Goal: Transaction & Acquisition: Purchase product/service

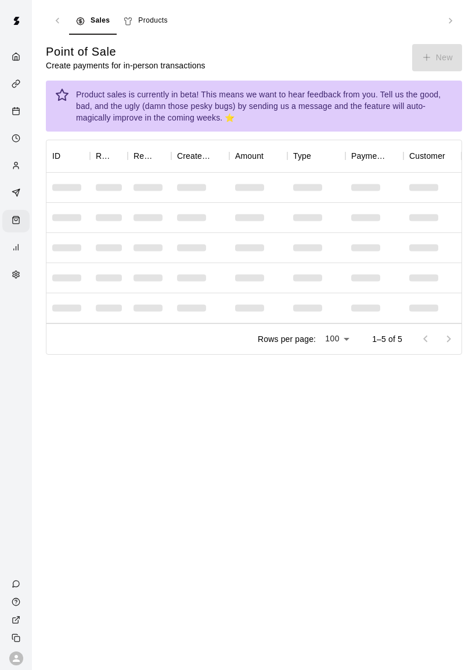
click at [425, 68] on div "Point of Sale Create payments for in-person transactions New" at bounding box center [254, 57] width 416 height 27
click at [425, 67] on div "Point of Sale Create payments for in-person transactions New" at bounding box center [254, 57] width 416 height 27
click at [438, 85] on div "Product sales is currently in beta! This means we want to hear feedback from yo…" at bounding box center [264, 106] width 376 height 44
click at [435, 86] on div "Product sales is currently in beta! This means we want to hear feedback from yo…" at bounding box center [264, 106] width 376 height 44
click at [432, 82] on div "Product sales is currently in beta! This means we want to hear feedback from yo…" at bounding box center [254, 106] width 416 height 51
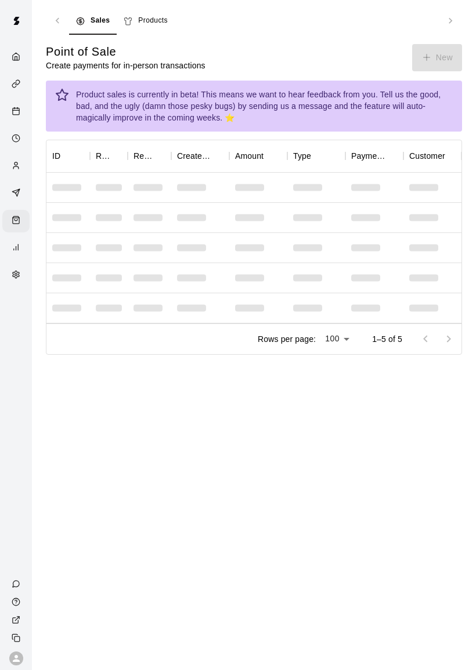
click at [430, 54] on div "Point of Sale Create payments for in-person transactions New" at bounding box center [254, 57] width 416 height 27
click at [431, 59] on div "Point of Sale Create payments for in-person transactions New" at bounding box center [254, 57] width 416 height 27
click at [430, 55] on div "Point of Sale Create payments for in-person transactions New" at bounding box center [254, 57] width 416 height 27
click at [437, 44] on div "Point of Sale Create payments for in-person transactions New" at bounding box center [254, 57] width 416 height 27
click at [435, 65] on div "Point of Sale Create payments for in-person transactions New" at bounding box center [254, 57] width 416 height 27
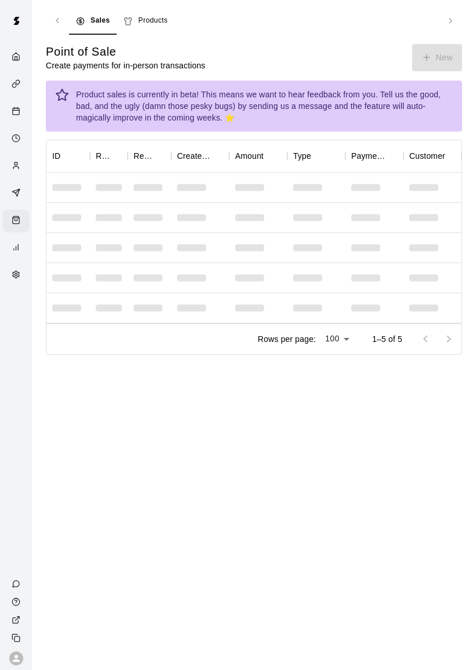
click at [424, 56] on div "Point of Sale Create payments for in-person transactions New" at bounding box center [254, 57] width 416 height 27
click at [426, 55] on icon "button" at bounding box center [426, 57] width 10 height 10
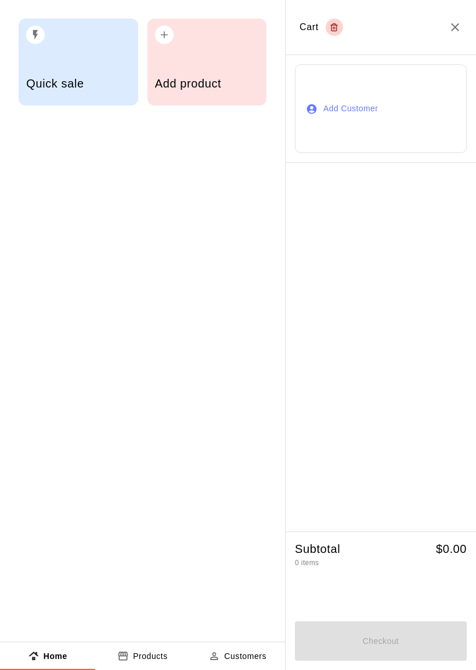
click at [426, 55] on div "Add Customer" at bounding box center [380, 109] width 190 height 108
click at [426, 68] on button "Add Customer" at bounding box center [381, 108] width 172 height 89
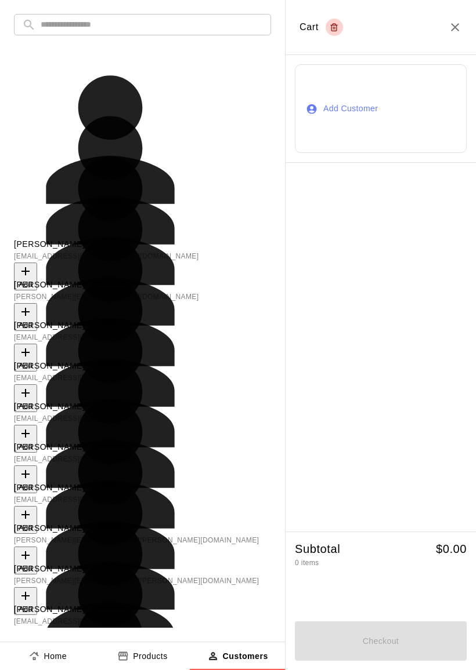
click at [455, 31] on icon "Close" at bounding box center [455, 27] width 14 height 14
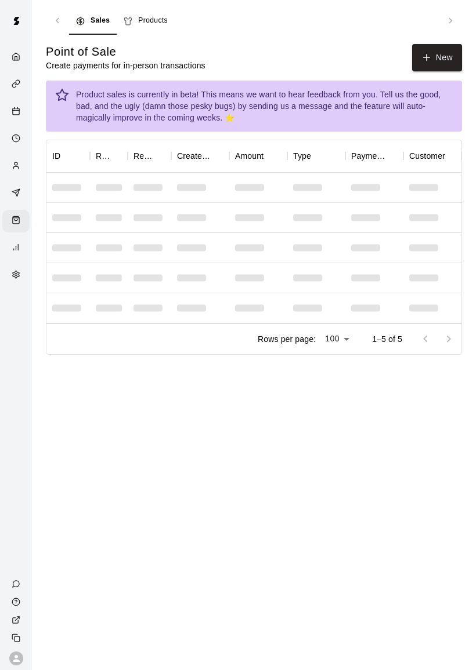
click at [438, 56] on button "New" at bounding box center [437, 57] width 50 height 27
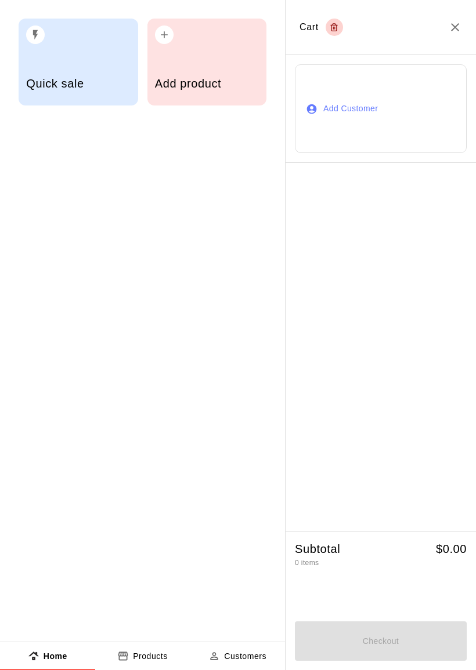
click at [184, 35] on div "button" at bounding box center [207, 32] width 104 height 26
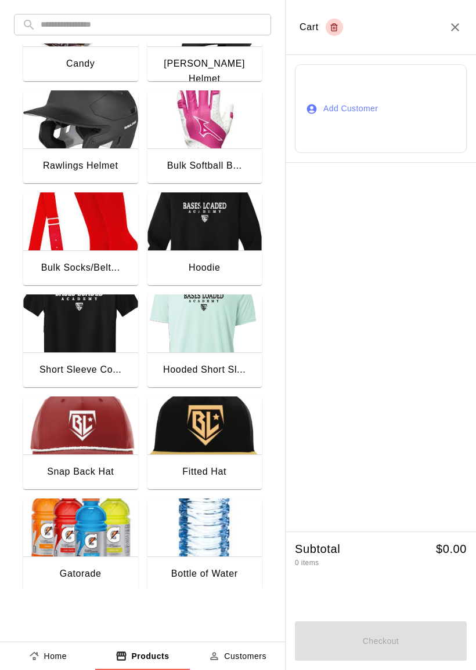
scroll to position [369, 0]
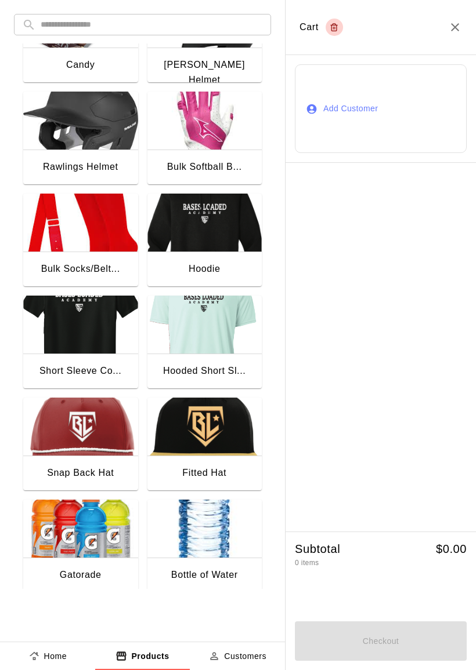
click at [60, 555] on img "button" at bounding box center [80, 529] width 115 height 58
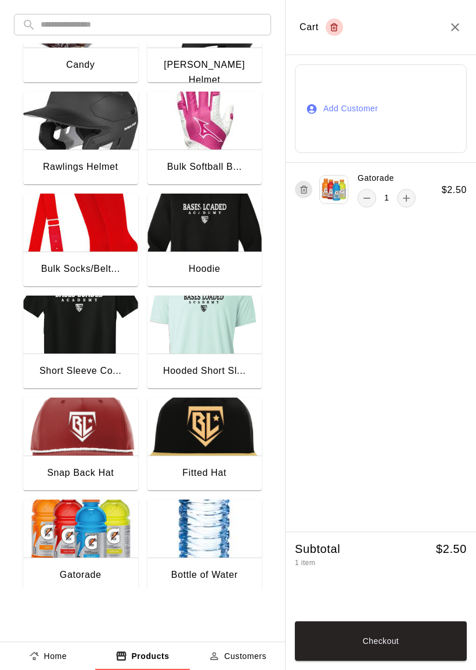
click at [183, 510] on img "button" at bounding box center [204, 529] width 115 height 58
click at [433, 641] on button "Checkout" at bounding box center [381, 641] width 172 height 39
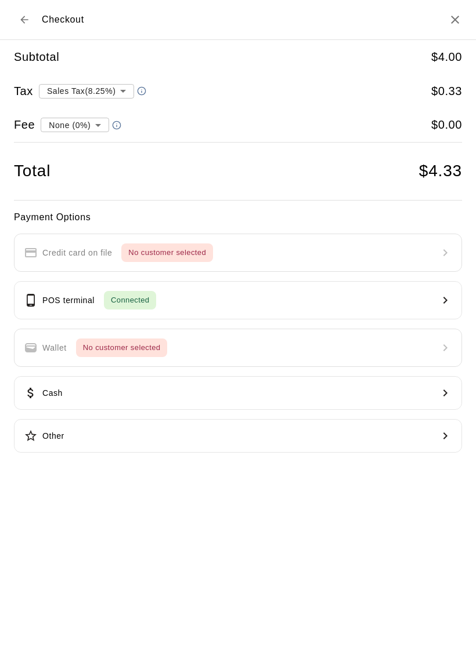
click at [276, 302] on button "POS terminal Connected" at bounding box center [238, 300] width 448 height 38
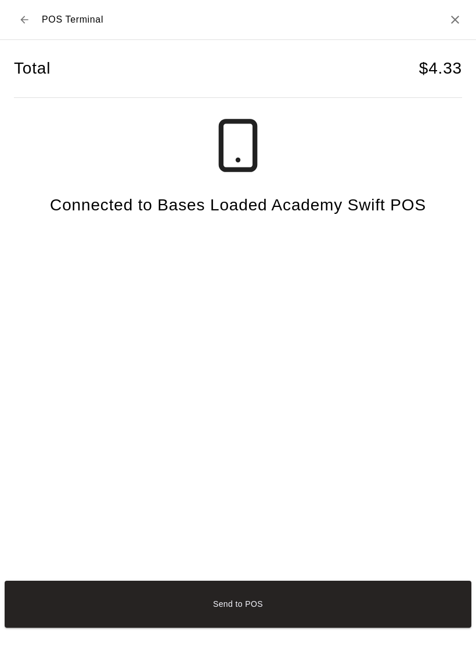
click at [396, 608] on button "Send to POS" at bounding box center [238, 604] width 466 height 47
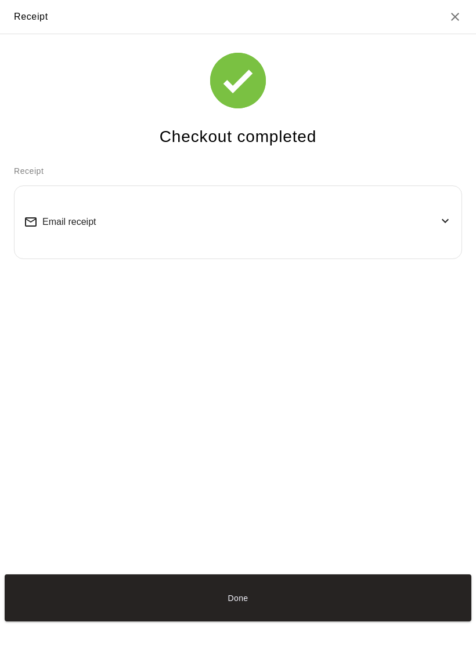
click at [427, 619] on button "Done" at bounding box center [238, 598] width 466 height 47
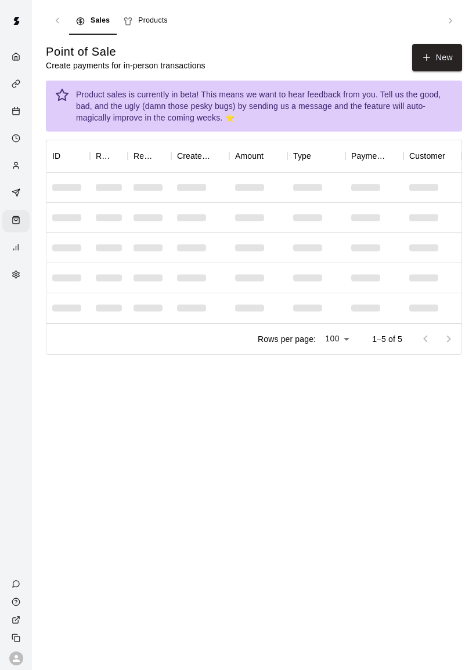
click at [438, 53] on button "New" at bounding box center [437, 57] width 50 height 27
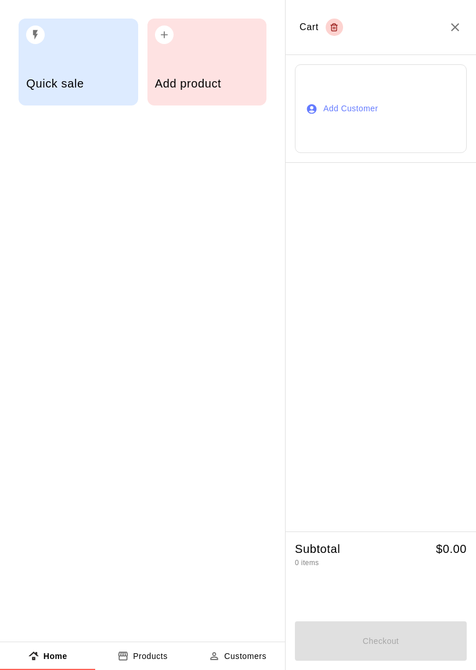
click at [208, 93] on div "Add product" at bounding box center [207, 84] width 104 height 41
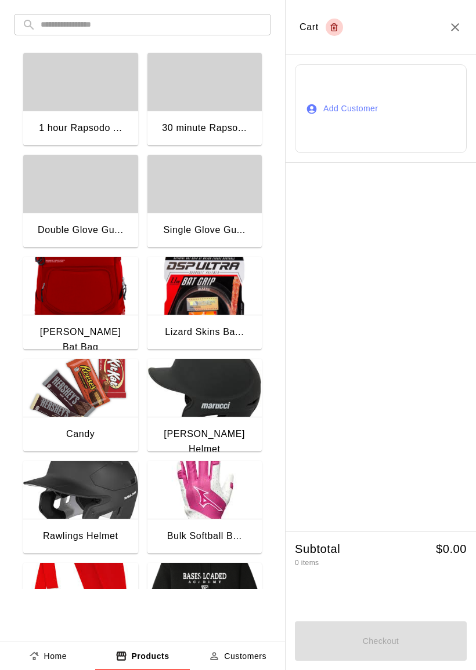
click at [86, 408] on img "button" at bounding box center [80, 388] width 115 height 58
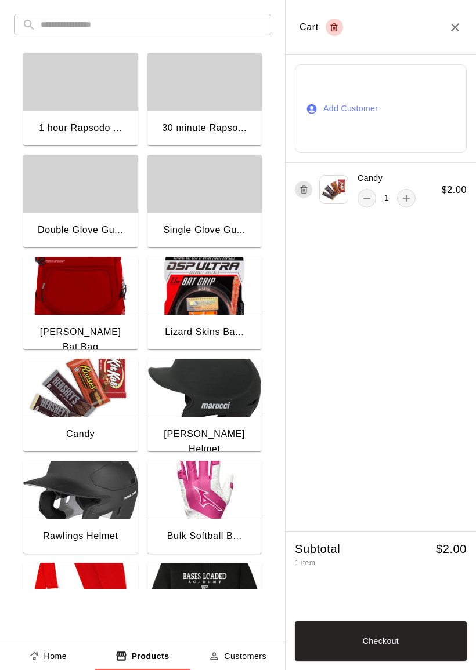
click at [391, 661] on button "Checkout" at bounding box center [381, 641] width 172 height 39
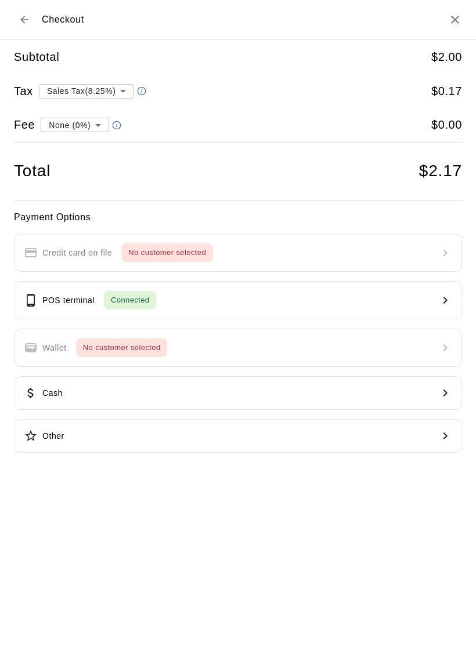
click at [349, 285] on button "POS terminal Connected" at bounding box center [238, 300] width 448 height 38
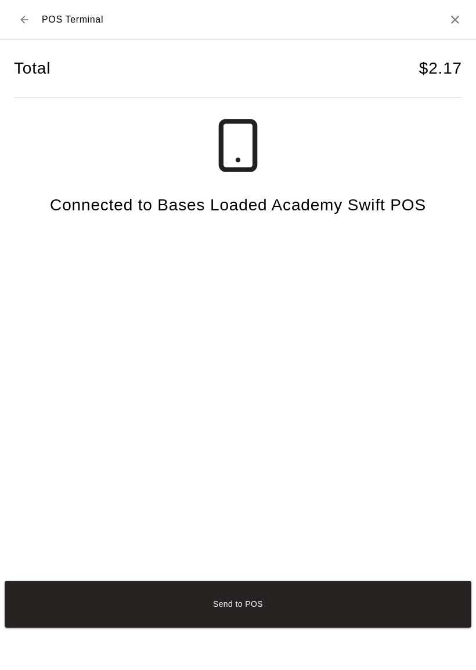
click at [385, 593] on button "Send to POS" at bounding box center [238, 604] width 466 height 47
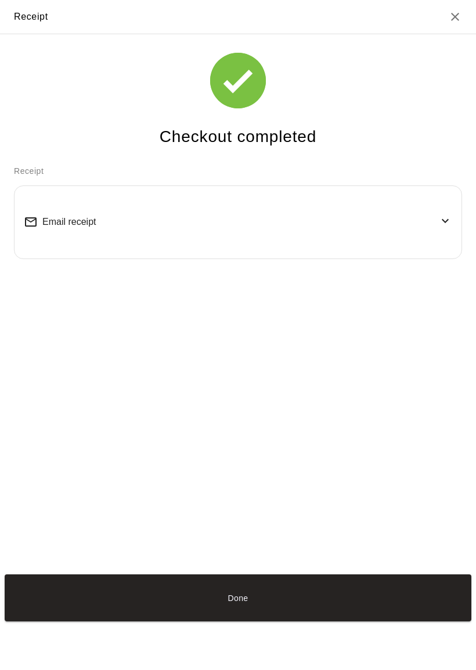
click at [282, 604] on button "Done" at bounding box center [238, 598] width 466 height 47
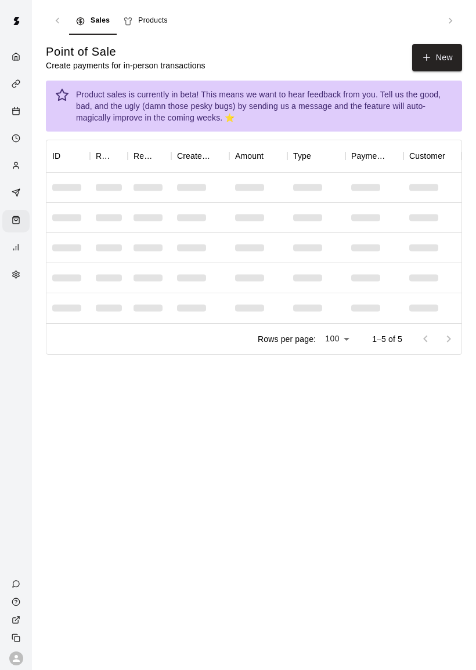
click at [432, 58] on button "New" at bounding box center [437, 57] width 50 height 27
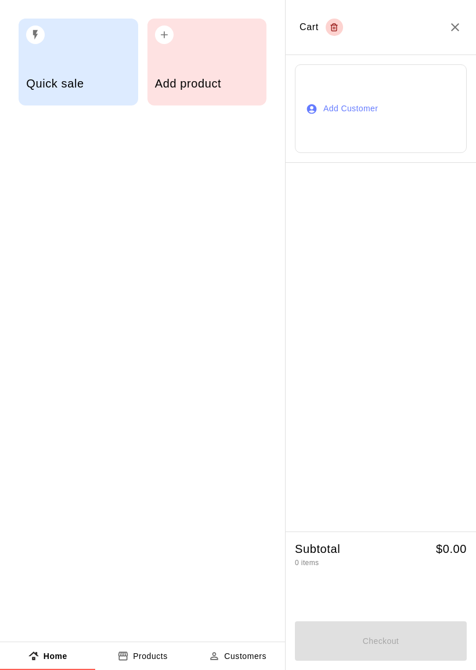
click at [188, 64] on div "Add product" at bounding box center [206, 62] width 119 height 87
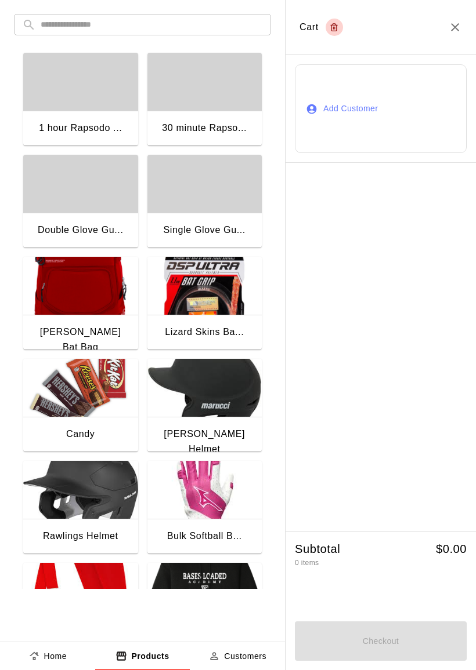
click at [69, 399] on img "button" at bounding box center [80, 388] width 115 height 58
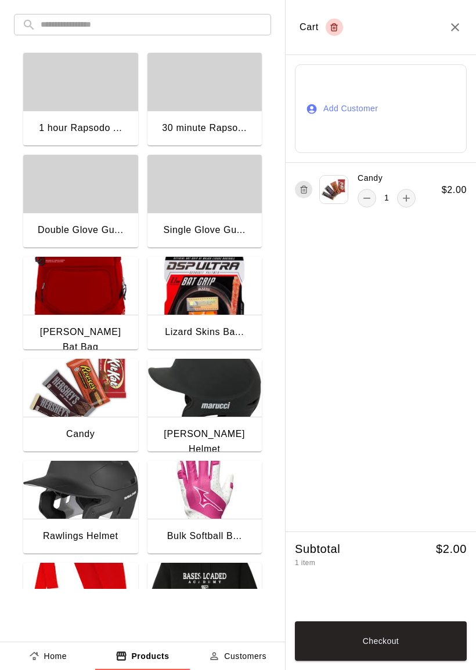
click at [349, 632] on button "Checkout" at bounding box center [381, 641] width 172 height 39
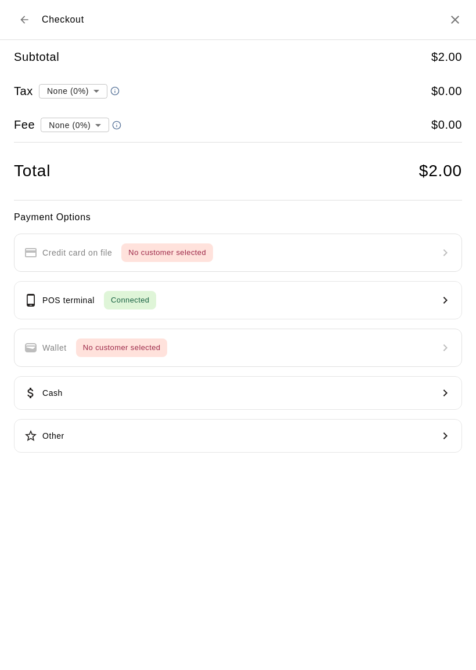
type input "**********"
click at [101, 297] on div "POS terminal Connected" at bounding box center [90, 300] width 132 height 19
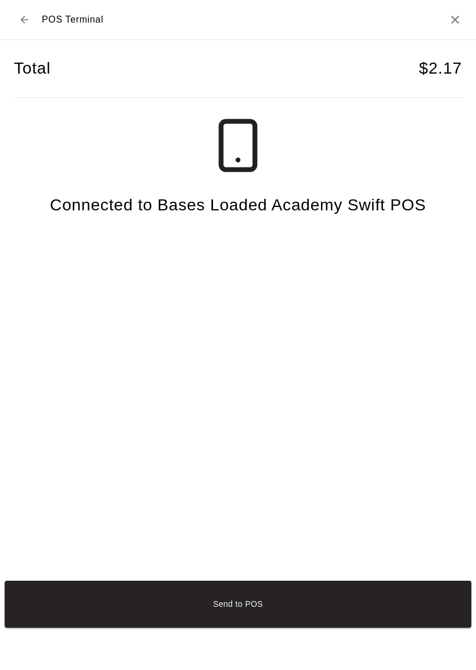
click at [303, 615] on button "Send to POS" at bounding box center [238, 604] width 466 height 47
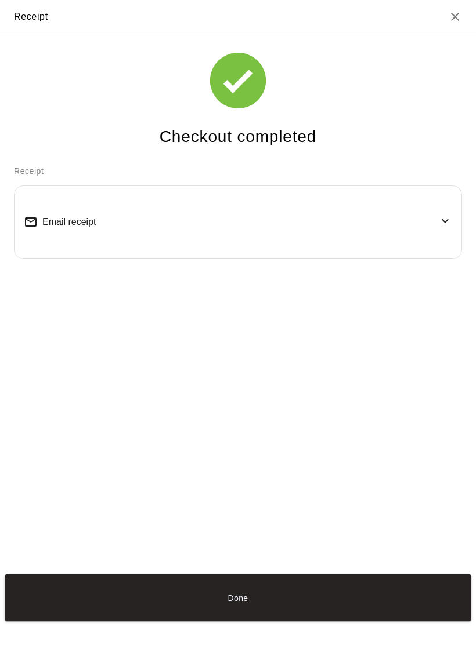
click at [189, 615] on button "Done" at bounding box center [238, 598] width 466 height 47
